Goal: Task Accomplishment & Management: Complete application form

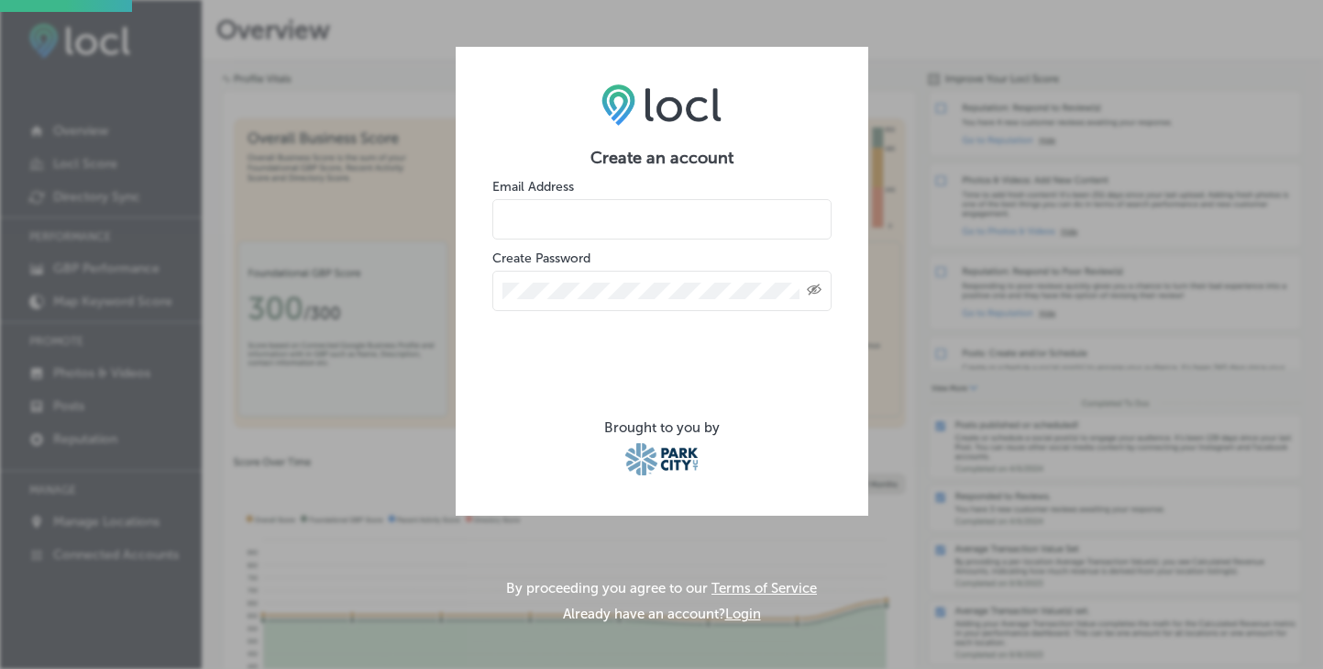
click at [626, 217] on input "email" at bounding box center [662, 219] width 339 height 40
type input "[PERSON_NAME][EMAIL_ADDRESS][DOMAIN_NAME]"
click at [539, 306] on div "Created with Sketch." at bounding box center [662, 291] width 339 height 40
click at [543, 301] on div "Created with Sketch." at bounding box center [662, 291] width 339 height 40
click at [548, 282] on div "Created with Sketch." at bounding box center [662, 291] width 339 height 40
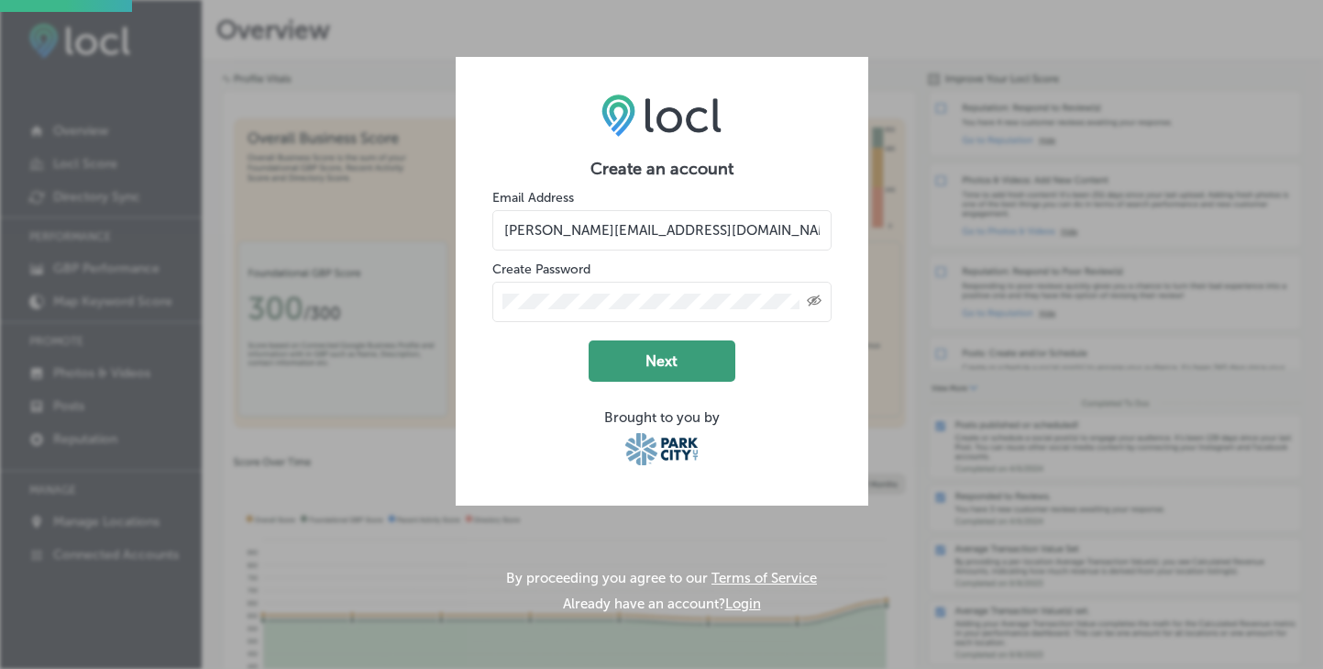
click at [659, 355] on button "Next" at bounding box center [662, 360] width 147 height 41
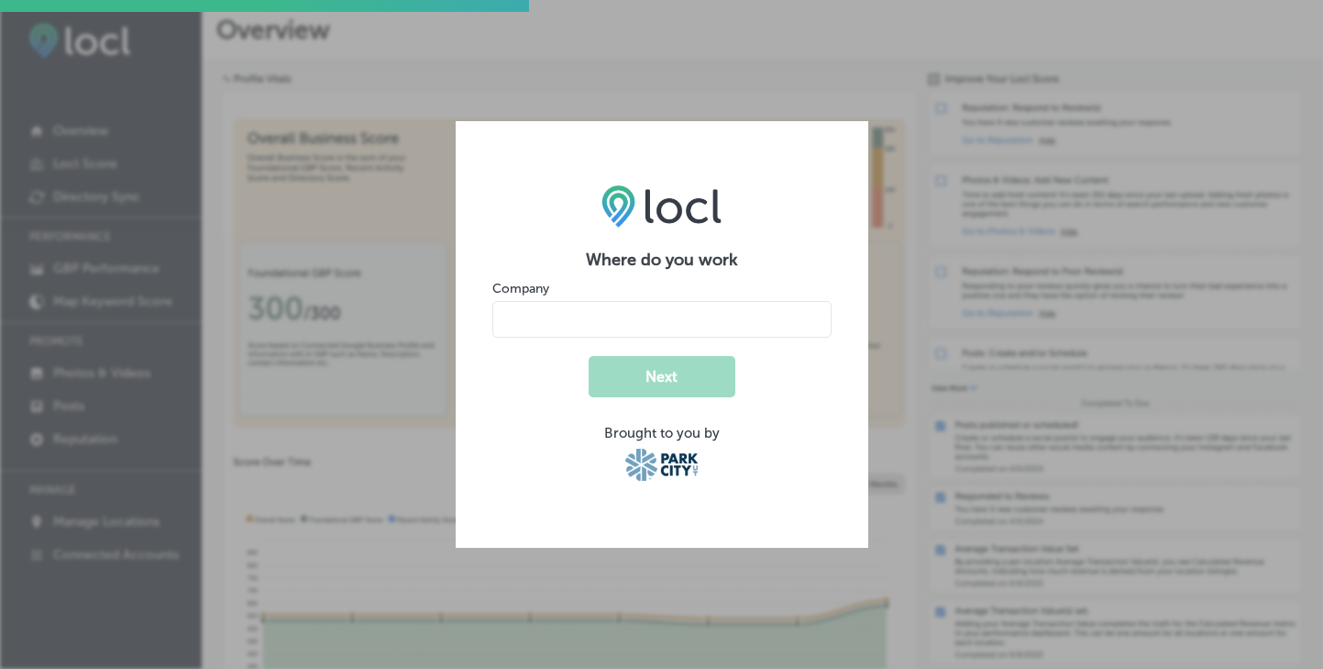
click at [646, 321] on input "name" at bounding box center [662, 319] width 339 height 37
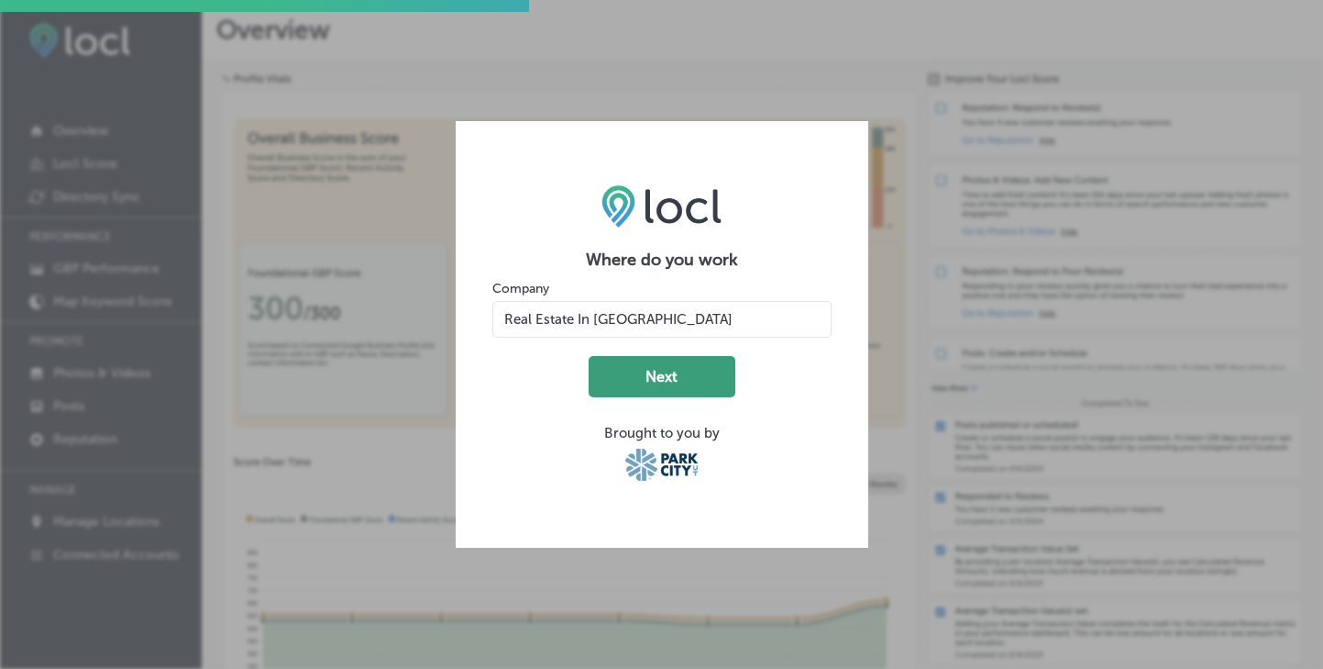
type input "Real Estate In [GEOGRAPHIC_DATA]"
click at [683, 381] on button "Next" at bounding box center [662, 376] width 147 height 41
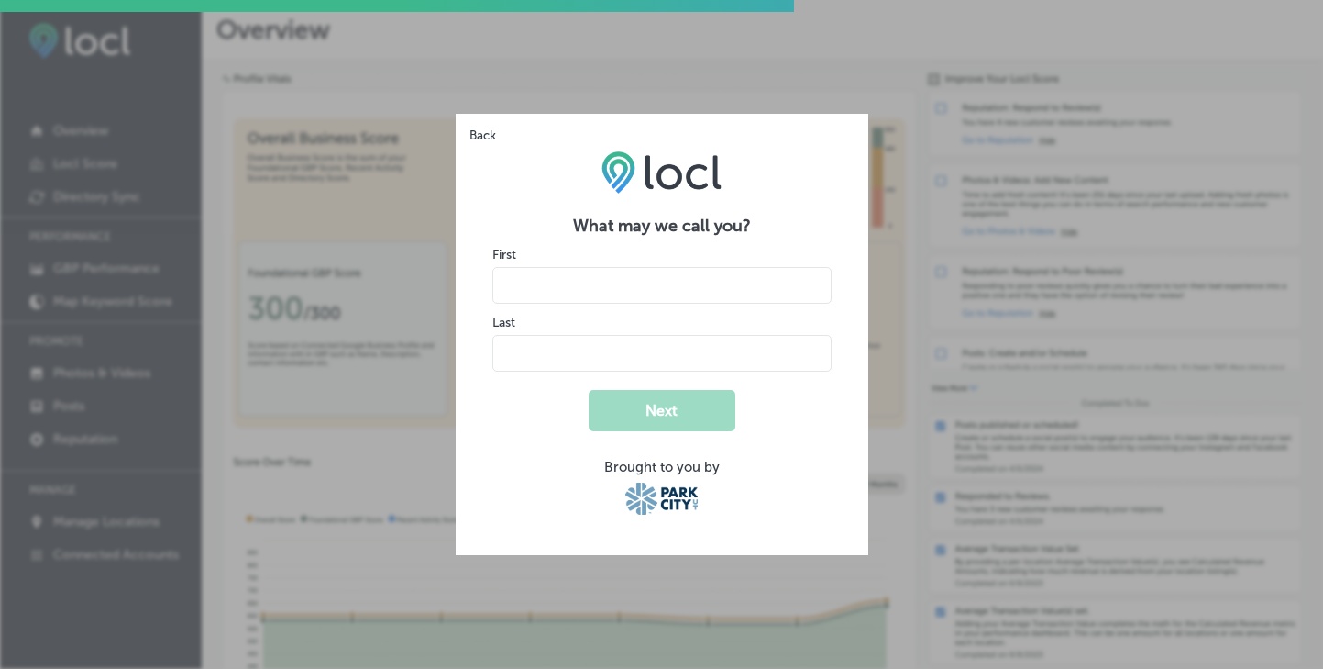
click at [589, 286] on input "name" at bounding box center [662, 285] width 339 height 37
type input "[PERSON_NAME]"
click at [578, 357] on input "name" at bounding box center [662, 353] width 339 height 37
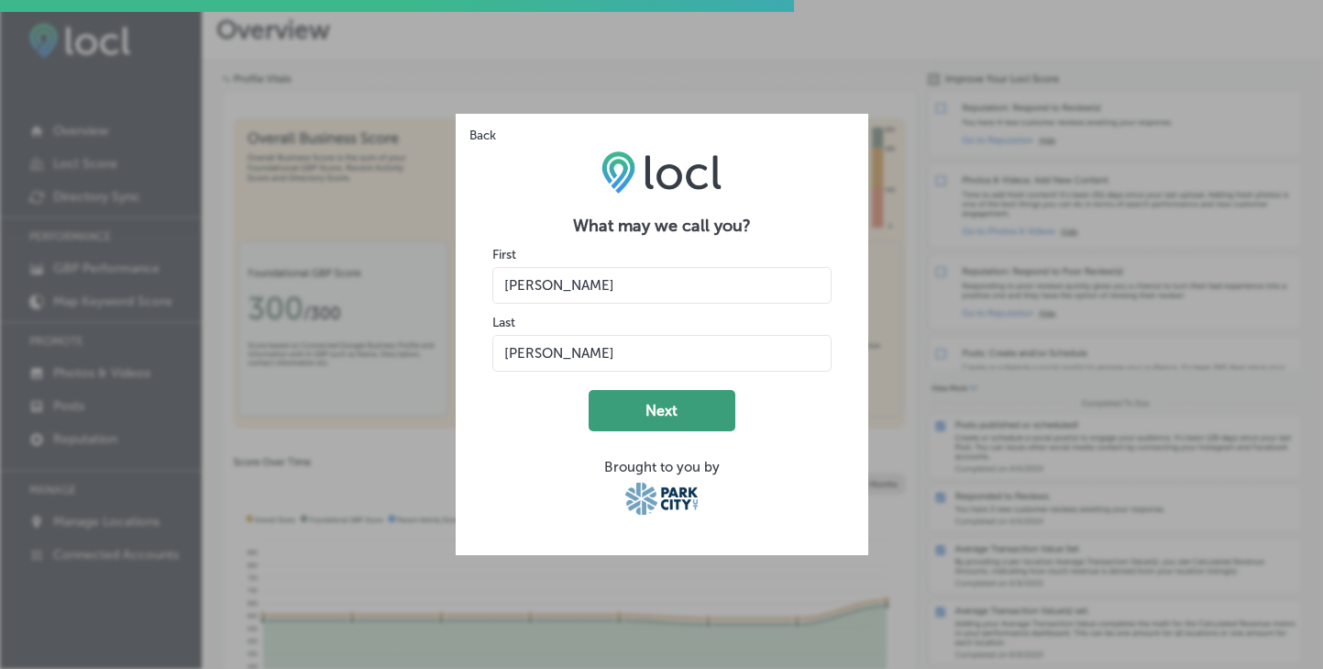
type input "[PERSON_NAME]"
click at [658, 404] on button "Next" at bounding box center [662, 410] width 147 height 41
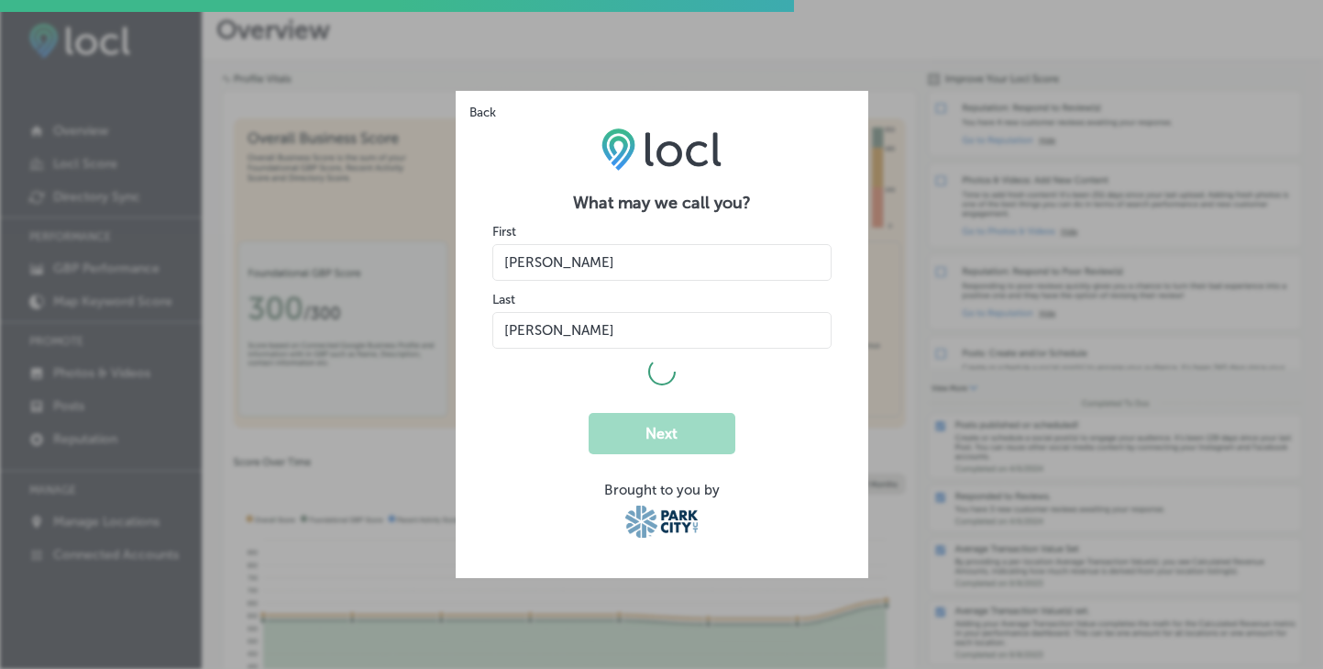
select select "US"
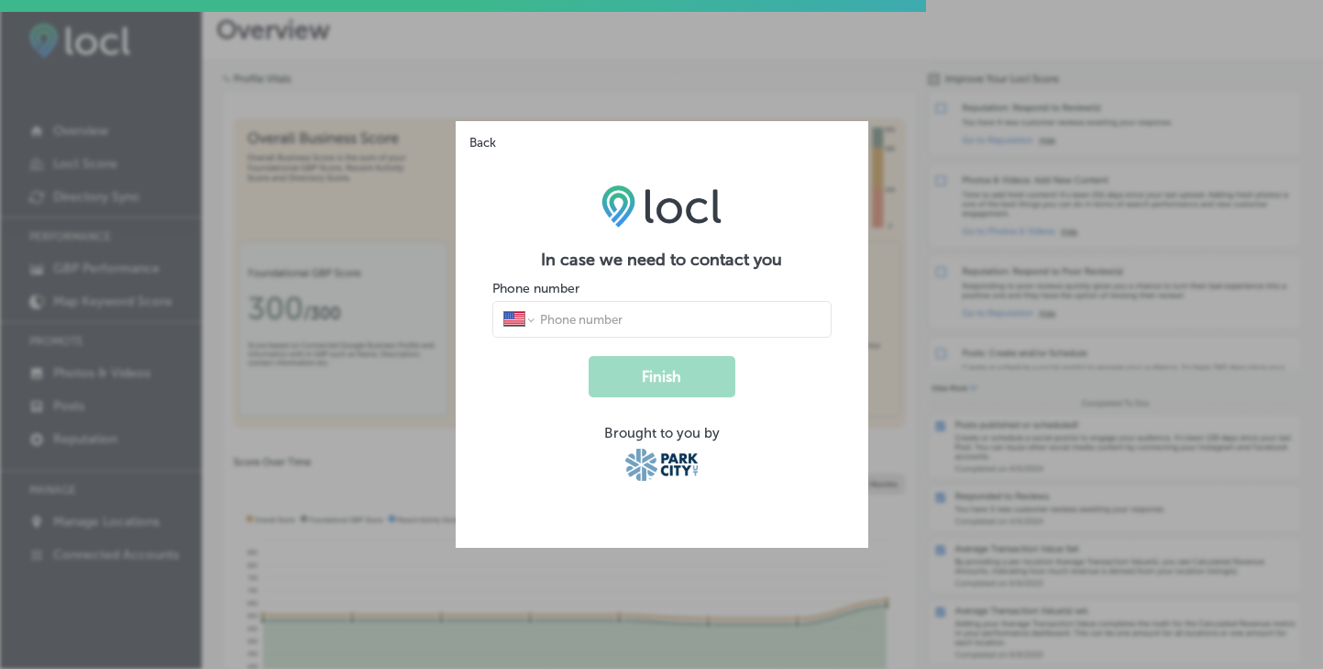
click at [566, 308] on div "International [GEOGRAPHIC_DATA] [GEOGRAPHIC_DATA] [GEOGRAPHIC_DATA] [GEOGRAPHIC…" at bounding box center [662, 319] width 339 height 37
click at [571, 325] on input "tel" at bounding box center [679, 319] width 282 height 17
click at [606, 317] on input "tel" at bounding box center [679, 319] width 282 height 17
type input "[PHONE_NUMBER]"
click at [666, 385] on button "Finish" at bounding box center [662, 376] width 147 height 41
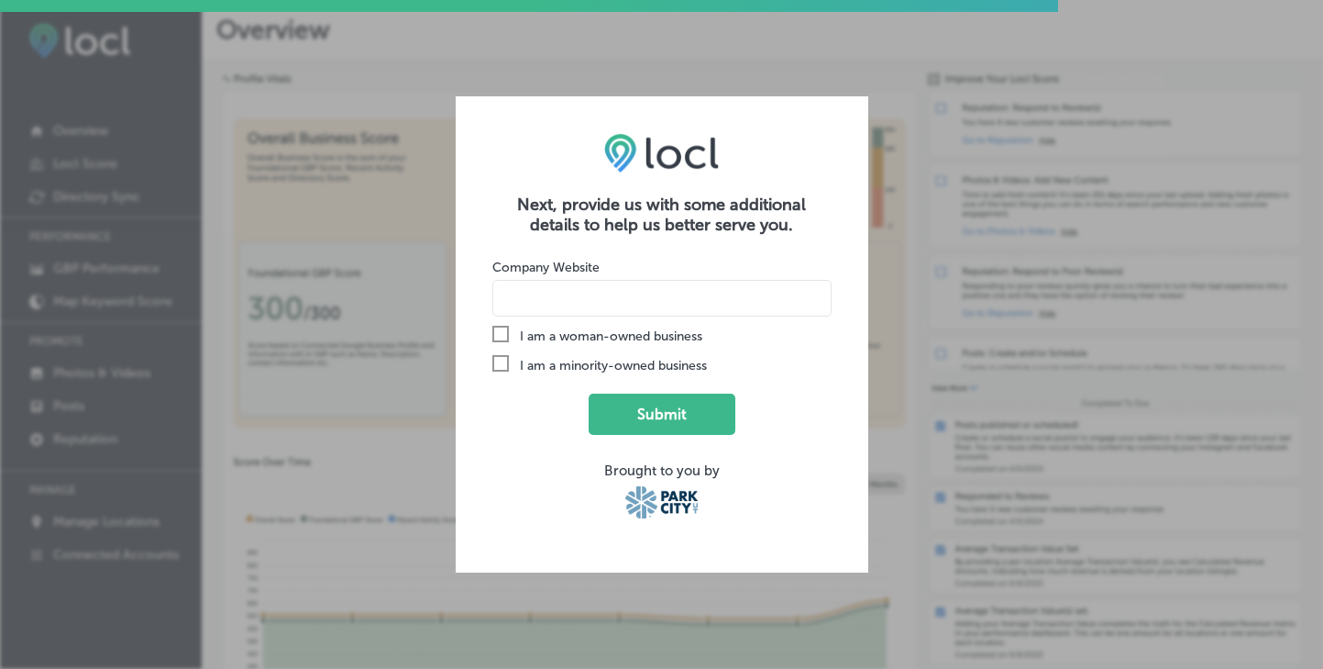
click at [545, 293] on input at bounding box center [662, 298] width 339 height 37
type input "[DOMAIN_NAME]"
click at [674, 420] on button "Submit" at bounding box center [662, 413] width 147 height 41
